Goal: Transaction & Acquisition: Purchase product/service

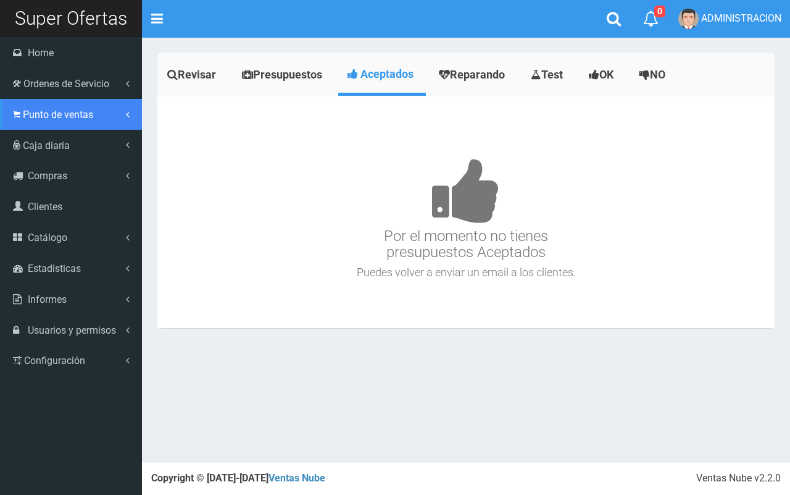
click at [41, 115] on span "Punto de ventas" at bounding box center [58, 115] width 70 height 12
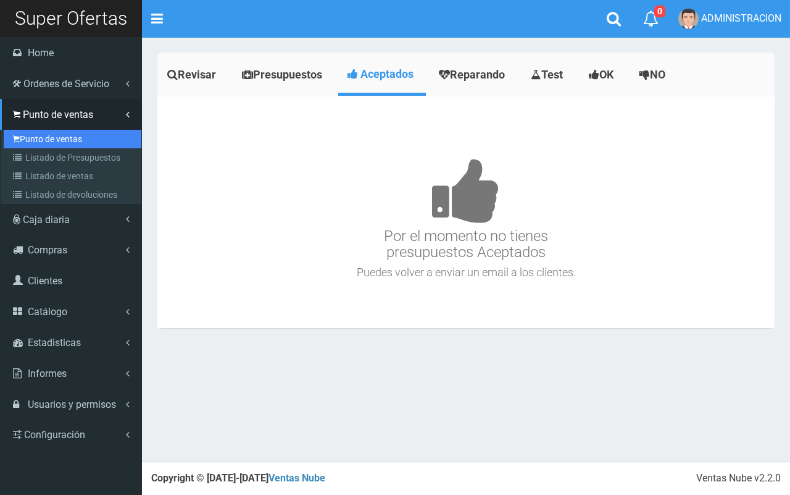
click at [47, 135] on link "Punto de ventas" at bounding box center [73, 139] width 138 height 19
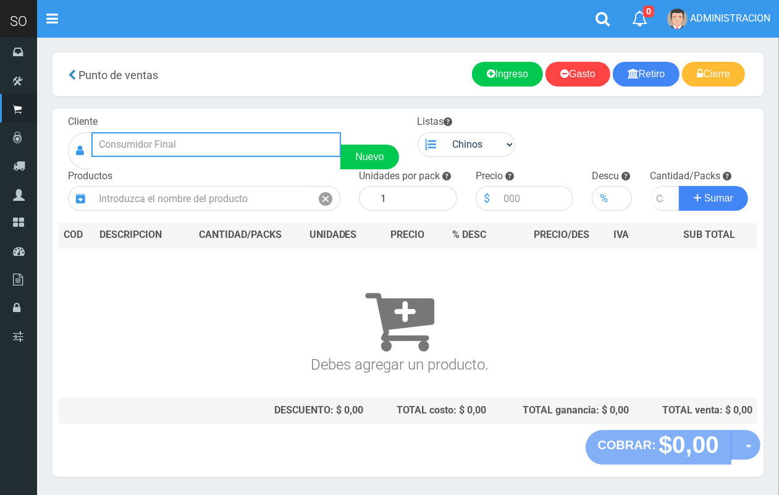
click at [216, 151] on input "text" at bounding box center [215, 144] width 249 height 25
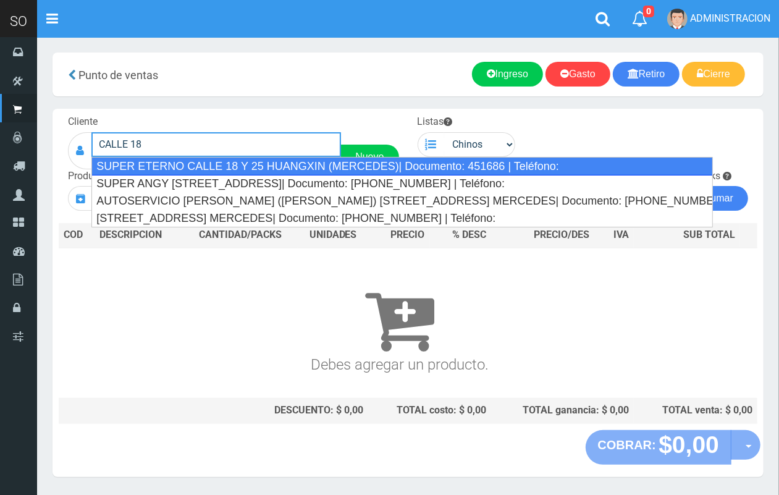
click at [248, 167] on div "SUPER ETERNO CALLE 18 Y 25 HUANGXIN (MERCEDES)| Documento: 451686 | Teléfono:" at bounding box center [401, 166] width 621 height 19
type input "SUPER ETERNO CALLE 18 Y 25 HUANGXIN (MERCEDES)| Documento: 451686 | Teléfono:"
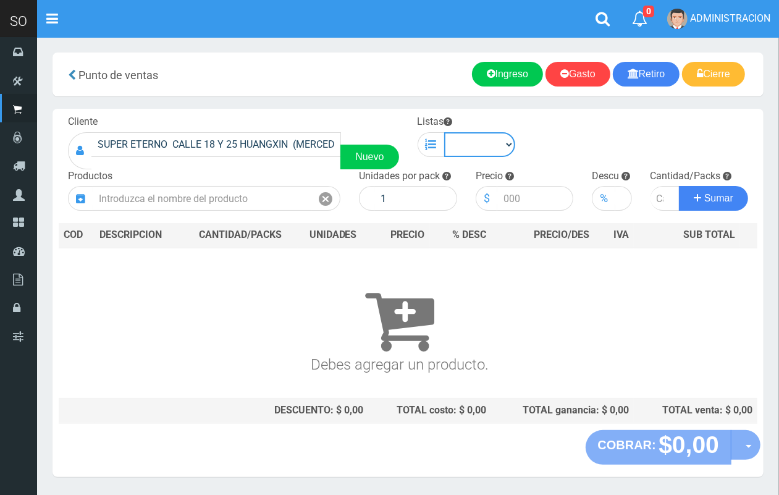
drag, startPoint x: 480, startPoint y: 141, endPoint x: 482, endPoint y: 151, distance: 10.7
click at [480, 141] on select "Chinos . ." at bounding box center [480, 144] width 72 height 25
select select "1"
click at [444, 132] on select "Chinos . ." at bounding box center [480, 144] width 72 height 25
click at [201, 184] on div "Productos" at bounding box center [204, 190] width 291 height 42
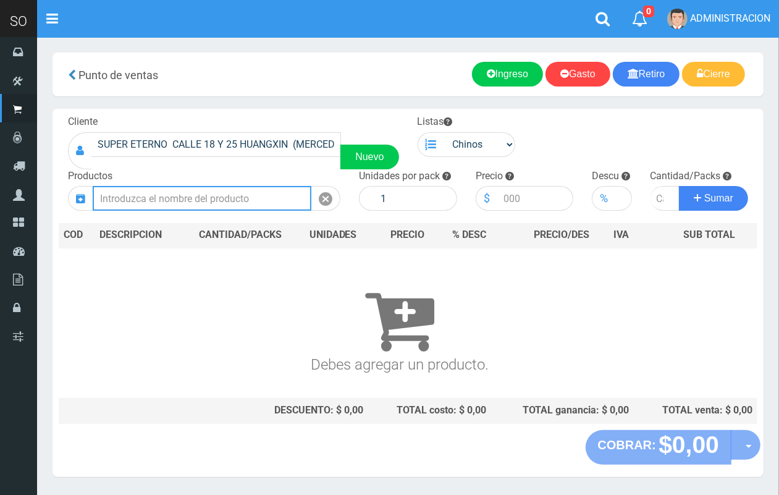
click at [207, 193] on input "text" at bounding box center [202, 198] width 219 height 25
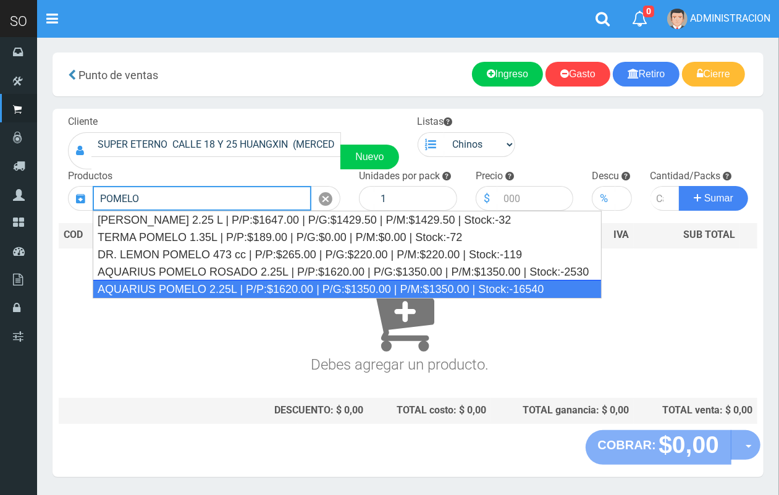
click at [288, 290] on div "AQUARIUS POMELO 2.25L | P/P:$1620.00 | P/G:$1350.00 | P/M:$1350.00 | Stock:-165…" at bounding box center [347, 289] width 509 height 19
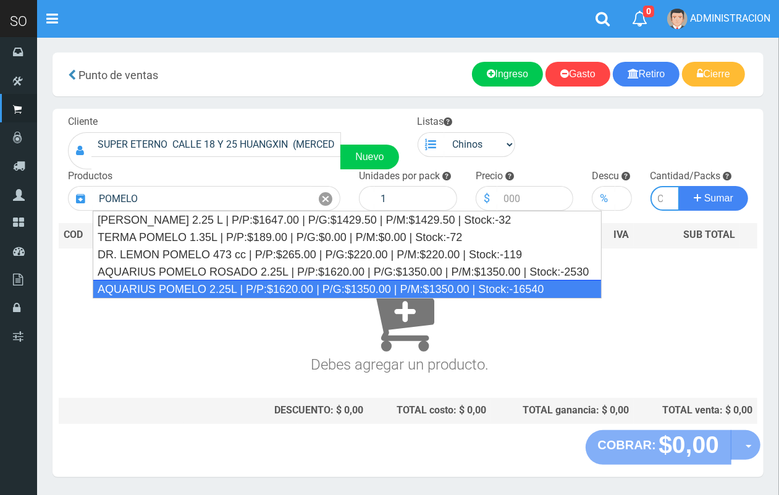
type input "AQUARIUS POMELO 2.25L | P/P:$1620.00 | P/G:$1350.00 | P/M:$1350.00 | Stock:-165…"
type input "6"
type input "1620.00"
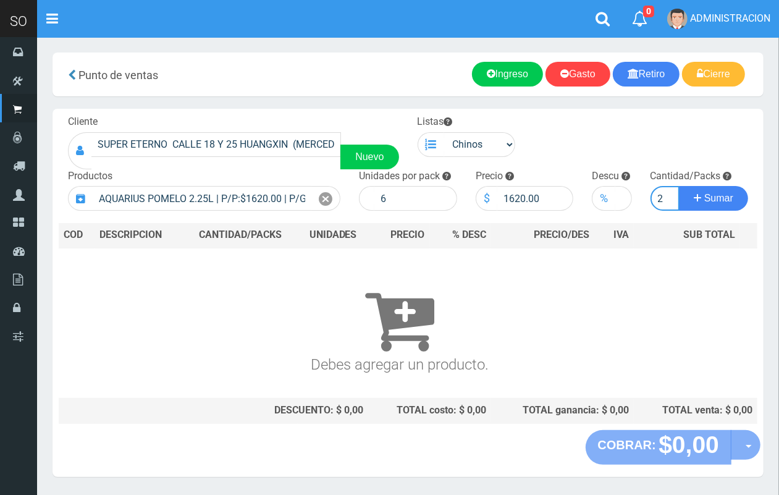
scroll to position [0, 1]
type input "2"
click at [679, 186] on button "Sumar" at bounding box center [713, 198] width 69 height 25
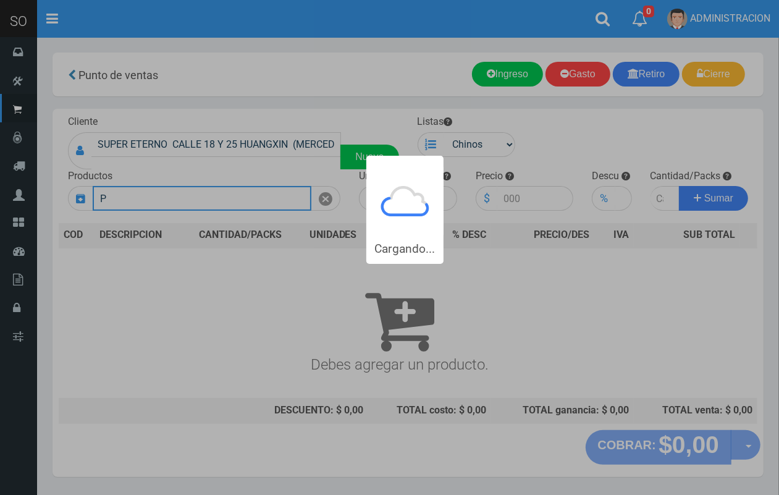
scroll to position [0, 0]
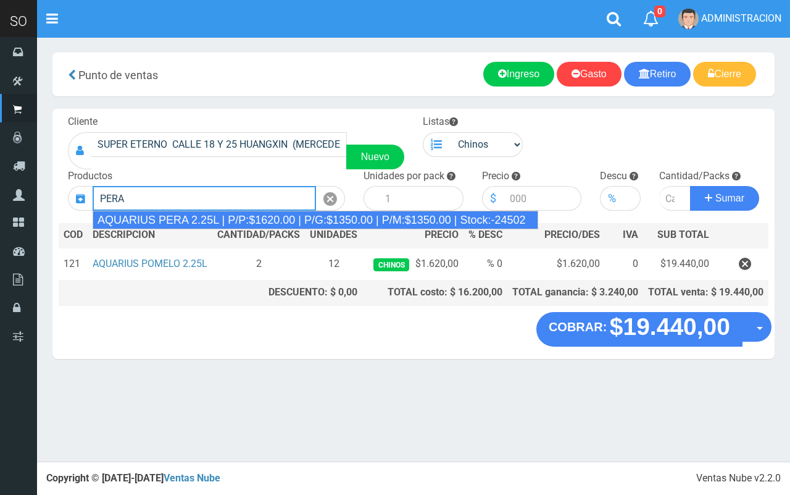
click at [414, 220] on div "AQUARIUS PERA 2.25L | P/P:$1620.00 | P/G:$1350.00 | P/M:$1350.00 | Stock:-24502" at bounding box center [316, 220] width 446 height 19
type input "AQUARIUS PERA 2.25L | P/P:$1620.00 | P/G:$1350.00 | P/M:$1350.00 | Stock:-24502"
type input "6"
type input "1620.00"
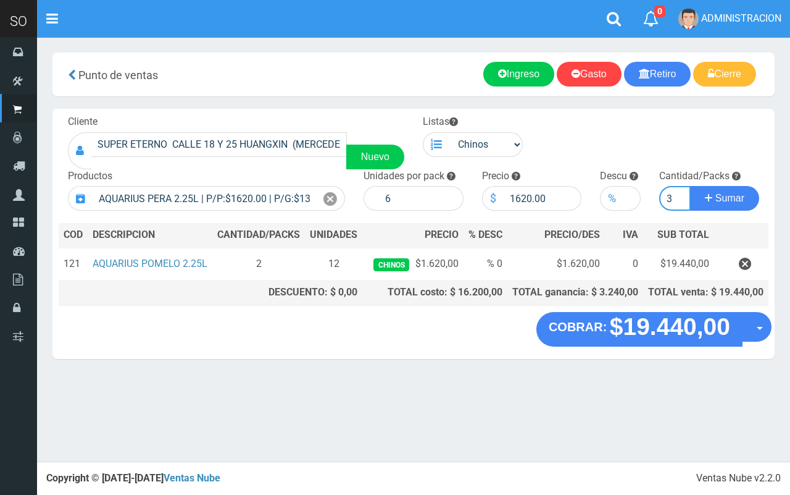
type input "3"
click at [690, 186] on button "Sumar" at bounding box center [724, 198] width 69 height 25
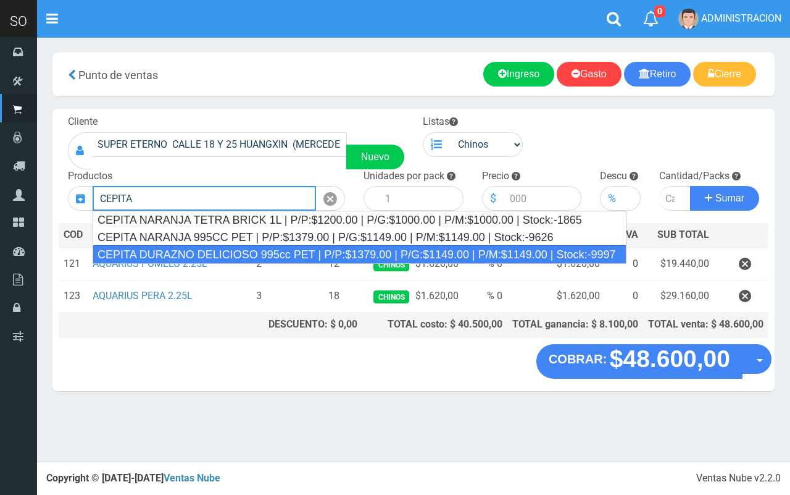
click at [400, 252] on div "CEPITA DURAZNO DELICIOSO 995cc PET | P/P:$1379.00 | P/G:$1149.00 | P/M:$1149.00…" at bounding box center [360, 254] width 534 height 19
type input "CEPITA DURAZNO DELICIOSO 995cc PET | P/P:$1379.00 | P/G:$1149.00 | P/M:$1149.00…"
type input "6"
type input "1379.00"
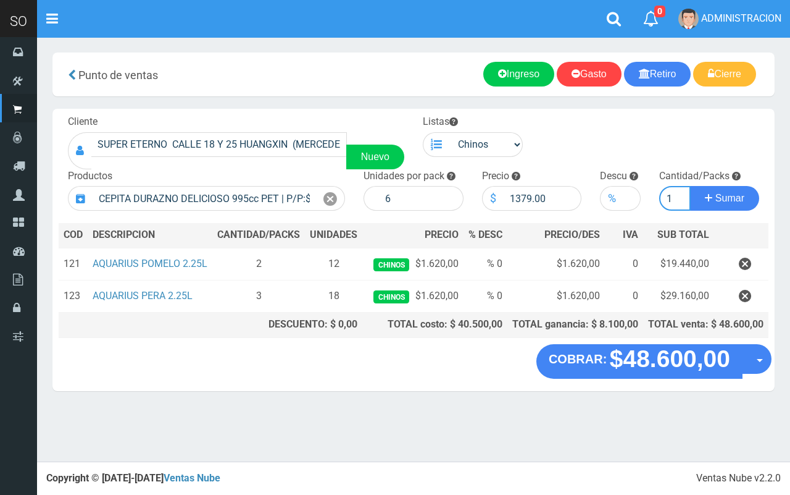
type input "1"
click at [690, 186] on button "Sumar" at bounding box center [724, 198] width 69 height 25
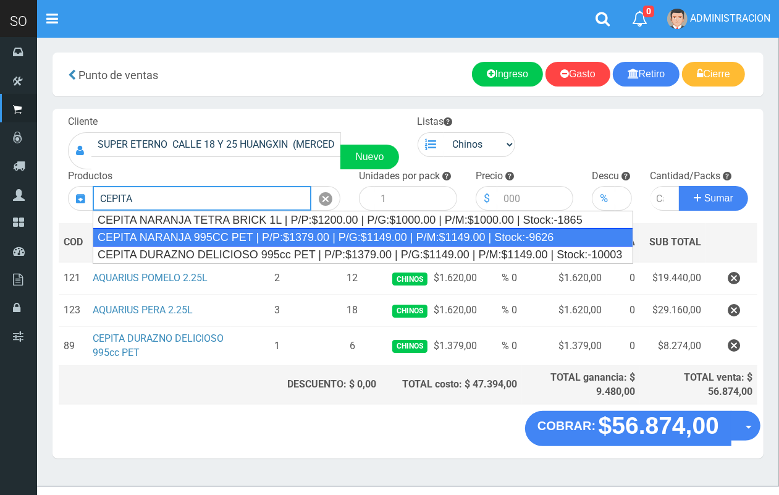
click at [392, 238] on div "CEPITA NARANJA 995CC PET | P/P:$1379.00 | P/G:$1149.00 | P/M:$1149.00 | Stock:-…" at bounding box center [363, 237] width 540 height 19
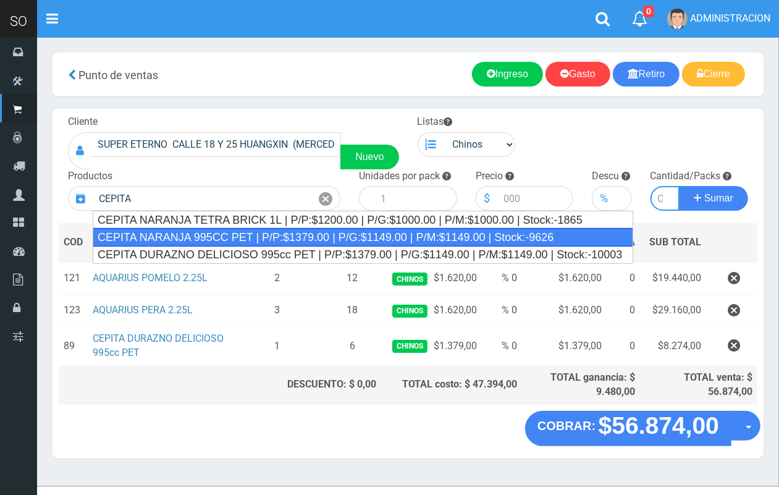
type input "CEPITA NARANJA 995CC PET | P/P:$1379.00 | P/G:$1149.00 | P/M:$1149.00 | Stock:-…"
type input "6"
type input "1379.00"
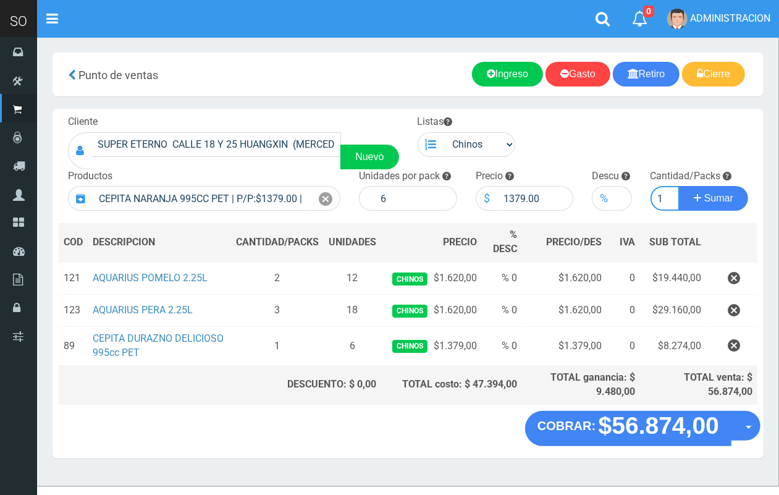
scroll to position [0, 1]
type input "1"
click at [679, 186] on button "Sumar" at bounding box center [713, 198] width 69 height 25
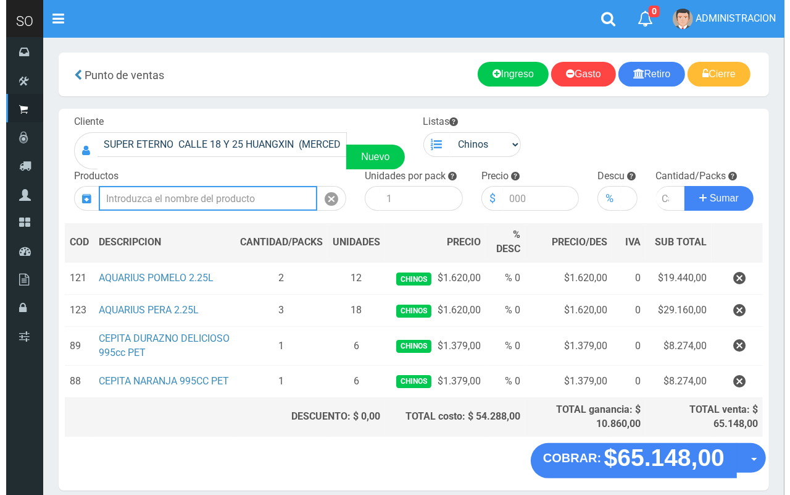
scroll to position [57, 0]
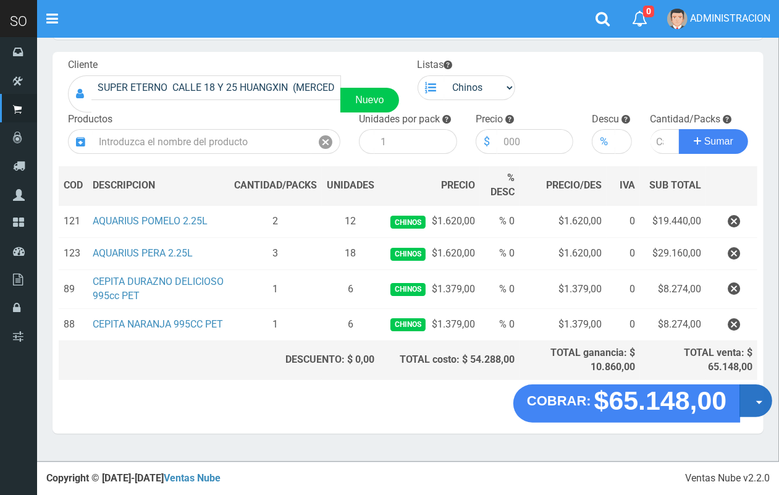
click at [744, 411] on button "Opciones" at bounding box center [755, 401] width 33 height 33
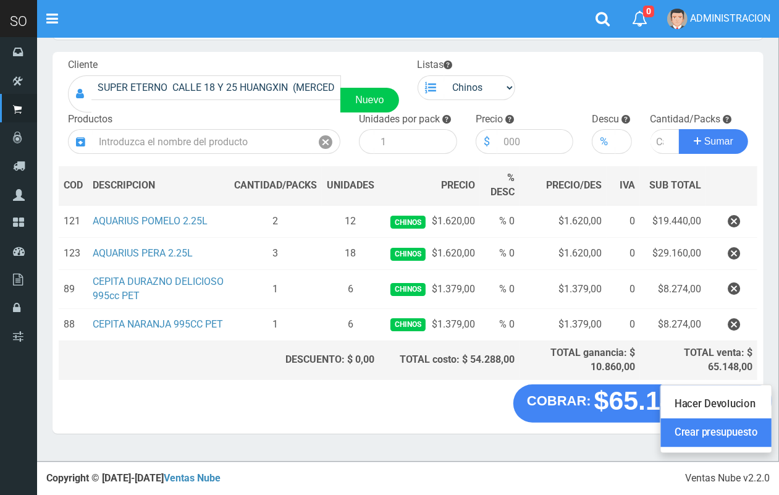
click at [732, 434] on link "Crear presupuesto" at bounding box center [716, 433] width 111 height 28
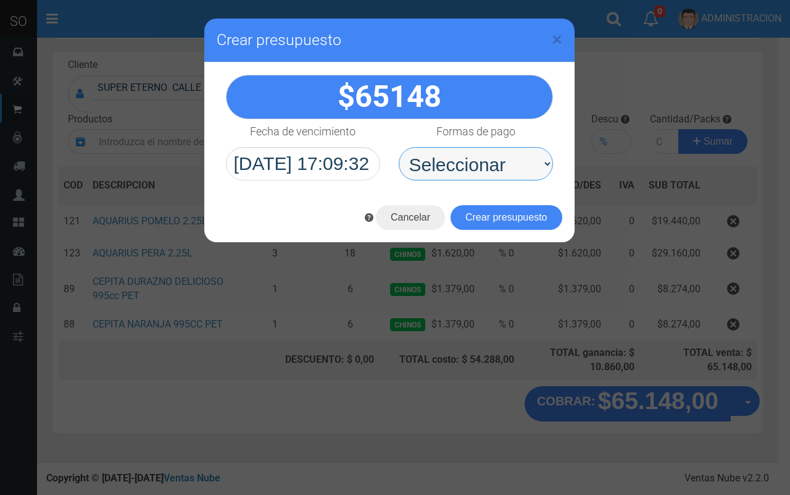
click at [463, 164] on select "Seleccionar Efectivo Tarjeta de Crédito Depósito Débito" at bounding box center [476, 163] width 154 height 33
select select "Efectivo"
click at [399, 147] on select "Seleccionar Efectivo Tarjeta de Crédito Depósito Débito" at bounding box center [476, 163] width 154 height 33
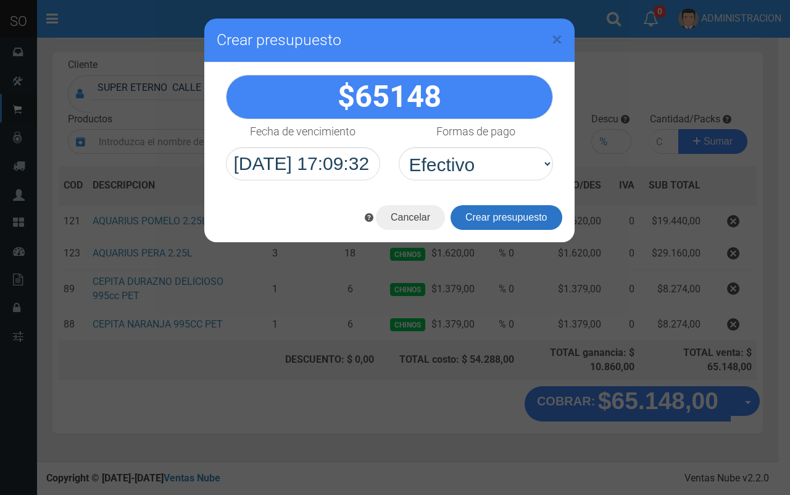
click at [495, 214] on button "Crear presupuesto" at bounding box center [507, 217] width 112 height 25
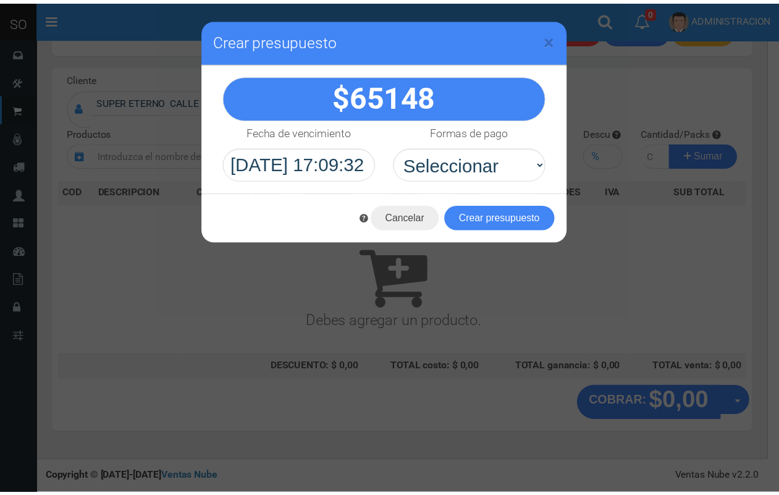
scroll to position [37, 0]
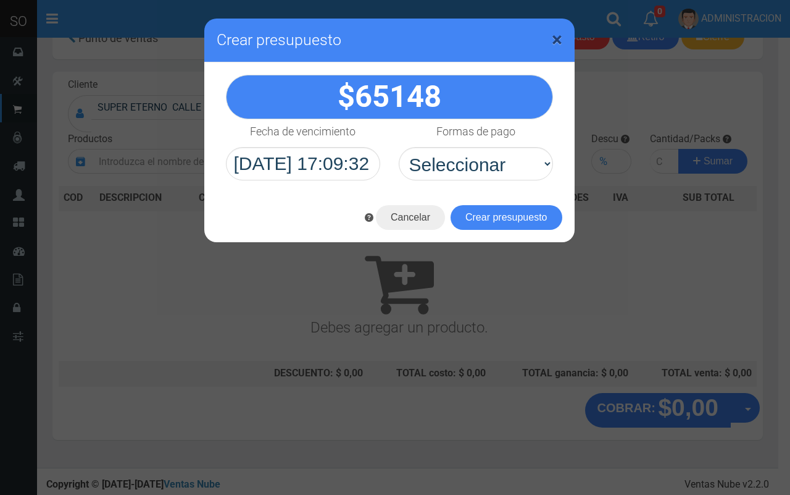
click at [556, 30] on span "×" at bounding box center [557, 39] width 10 height 23
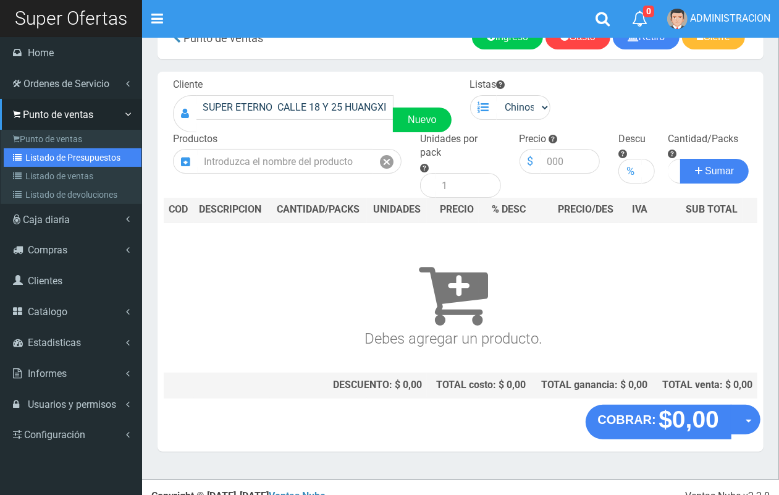
click at [56, 152] on link "Listado de Presupuestos" at bounding box center [73, 157] width 138 height 19
